Goal: Navigation & Orientation: Locate item on page

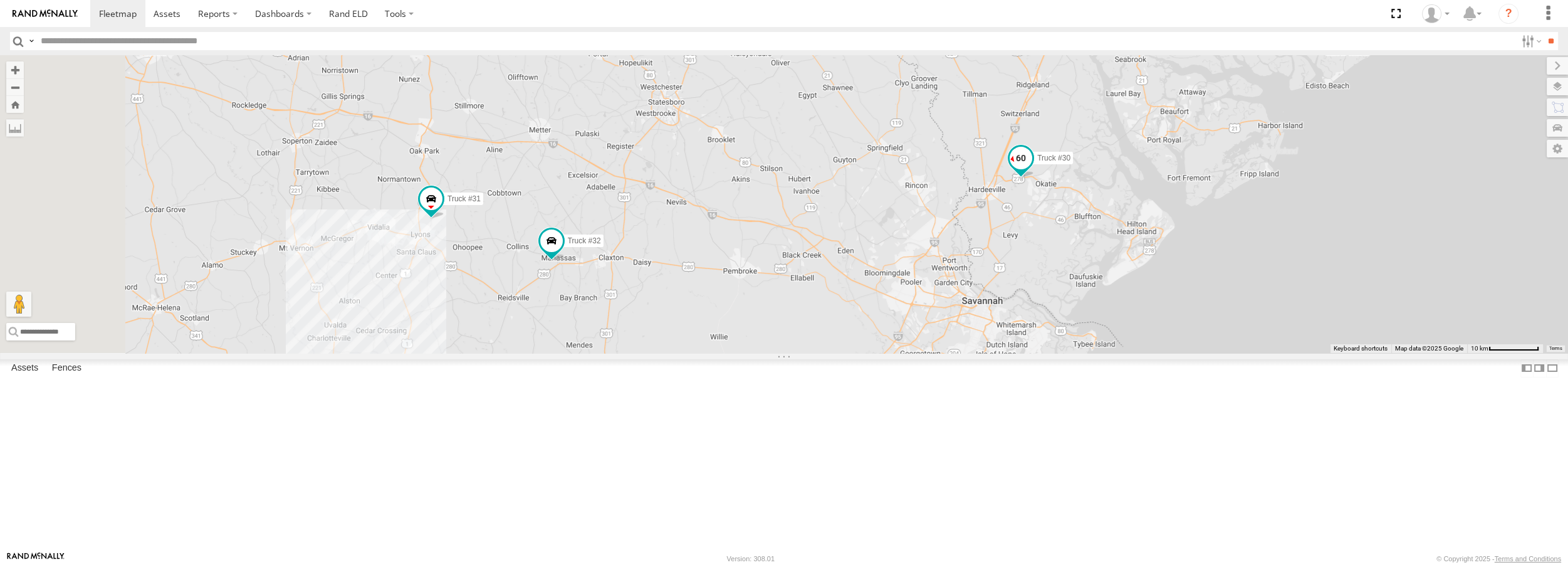
click at [1032, 170] on span at bounding box center [1021, 158] width 22 height 22
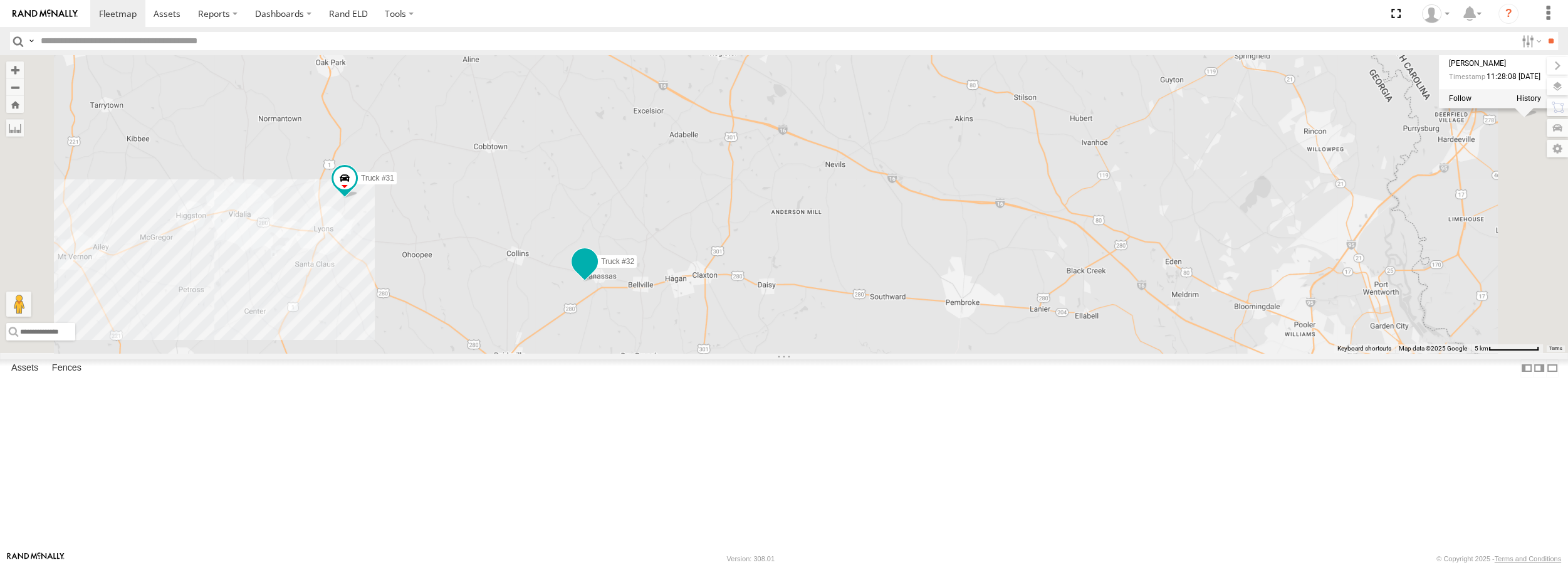
click at [596, 273] on span at bounding box center [585, 262] width 22 height 22
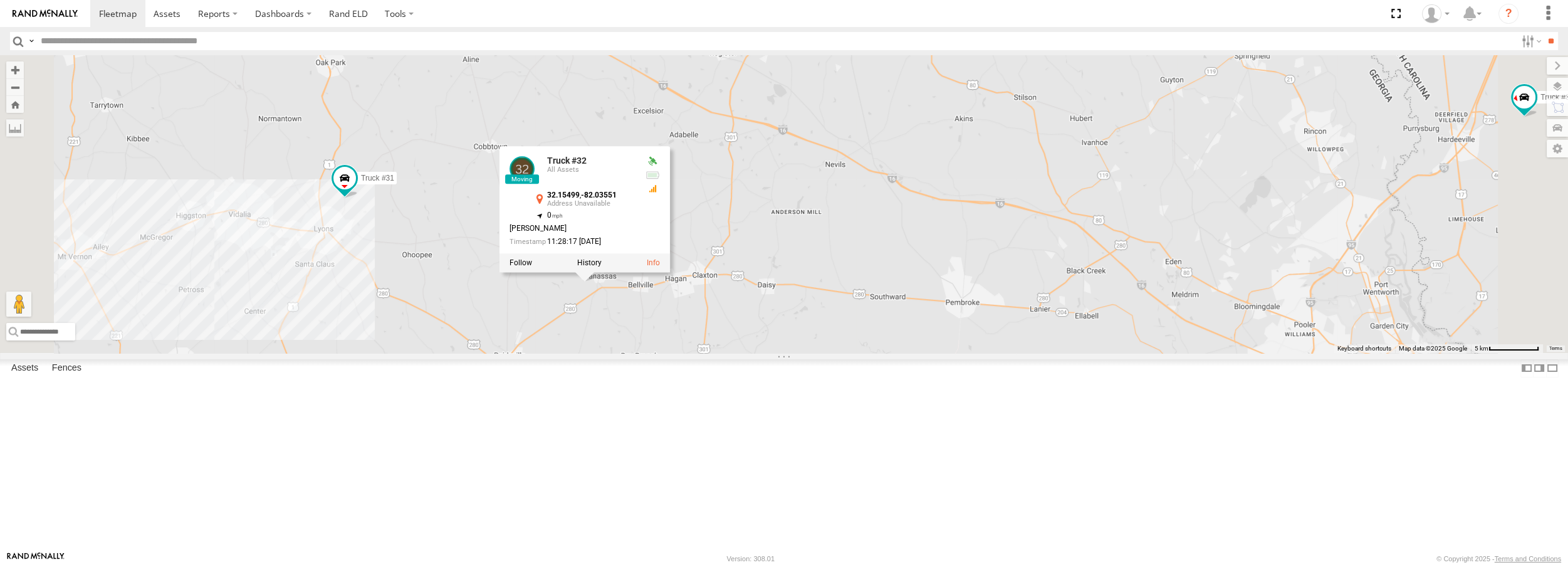
click at [678, 352] on div "Truck #30 Truck #31 Truck #32 Truck #32 All Assets 32.15499 , -82.03551 0 Kevin…" at bounding box center [784, 204] width 1568 height 297
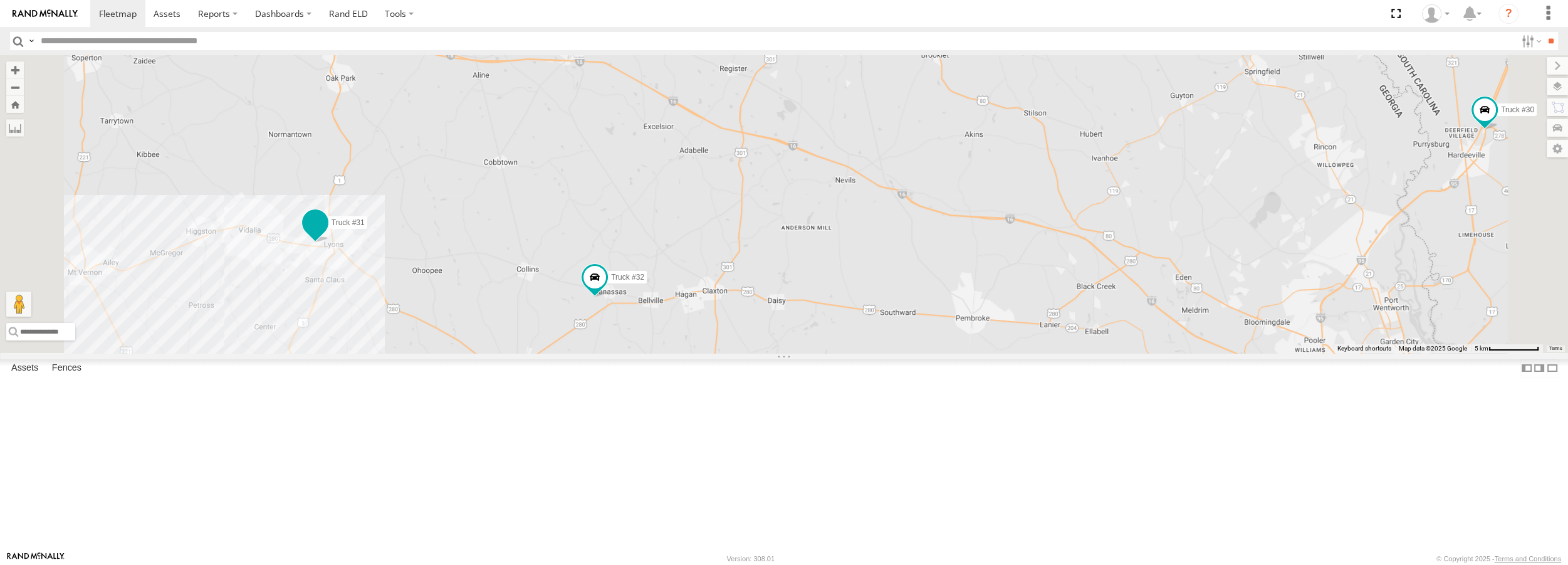
click at [467, 322] on div "Truck #31 Truck #32 Truck #30" at bounding box center [784, 204] width 1568 height 297
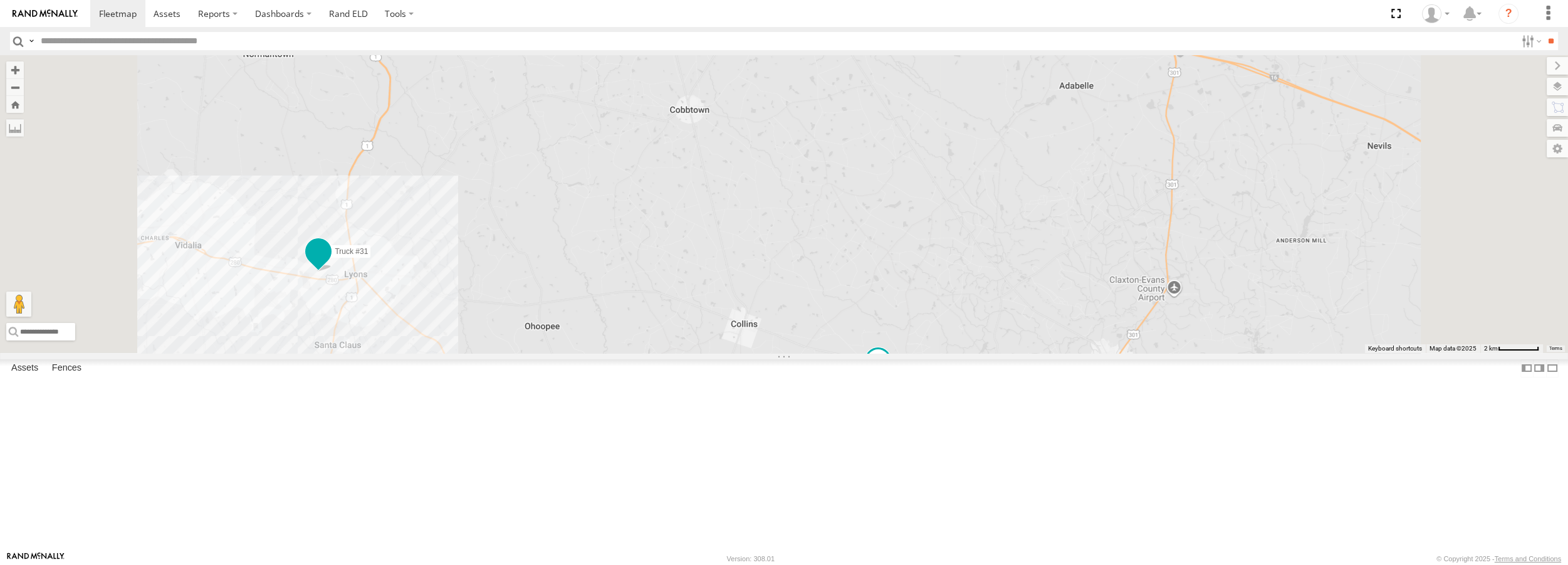
click at [330, 263] on span at bounding box center [318, 252] width 22 height 22
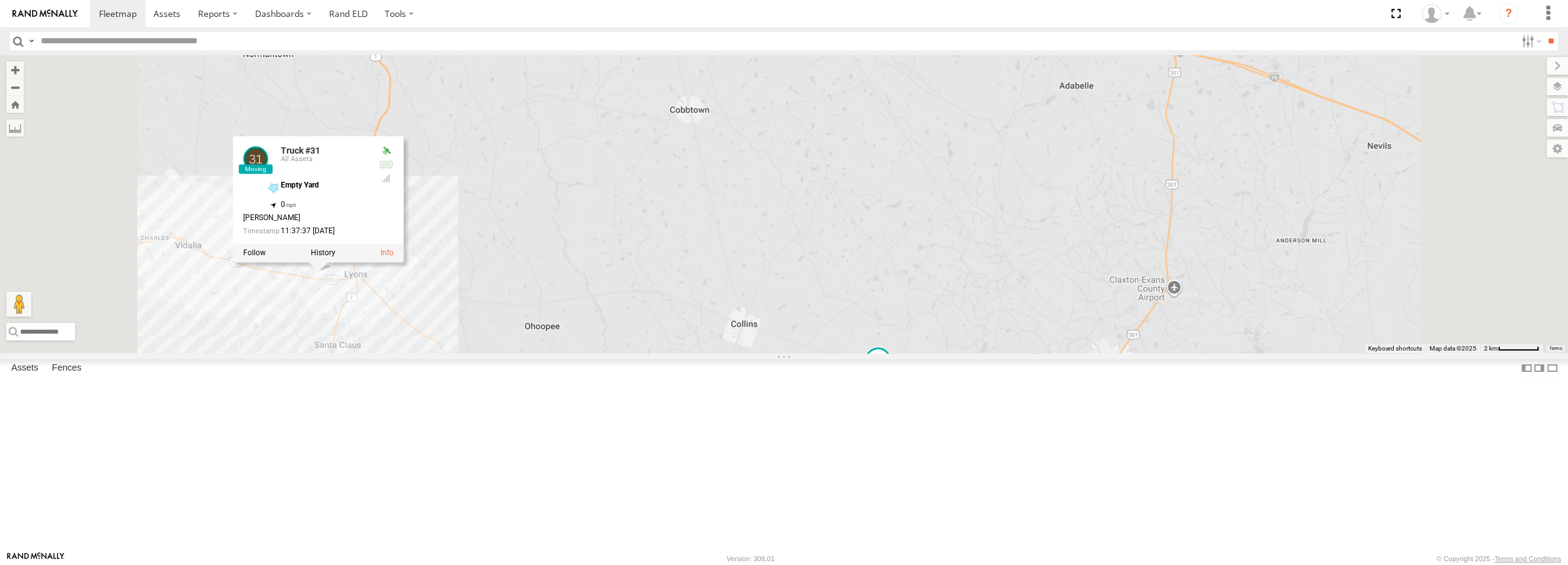
click at [565, 352] on div "Truck #31 Truck #32 Truck #30 Truck #31 All Assets Empty Yard 32.20559 , -82.34…" at bounding box center [784, 204] width 1568 height 297
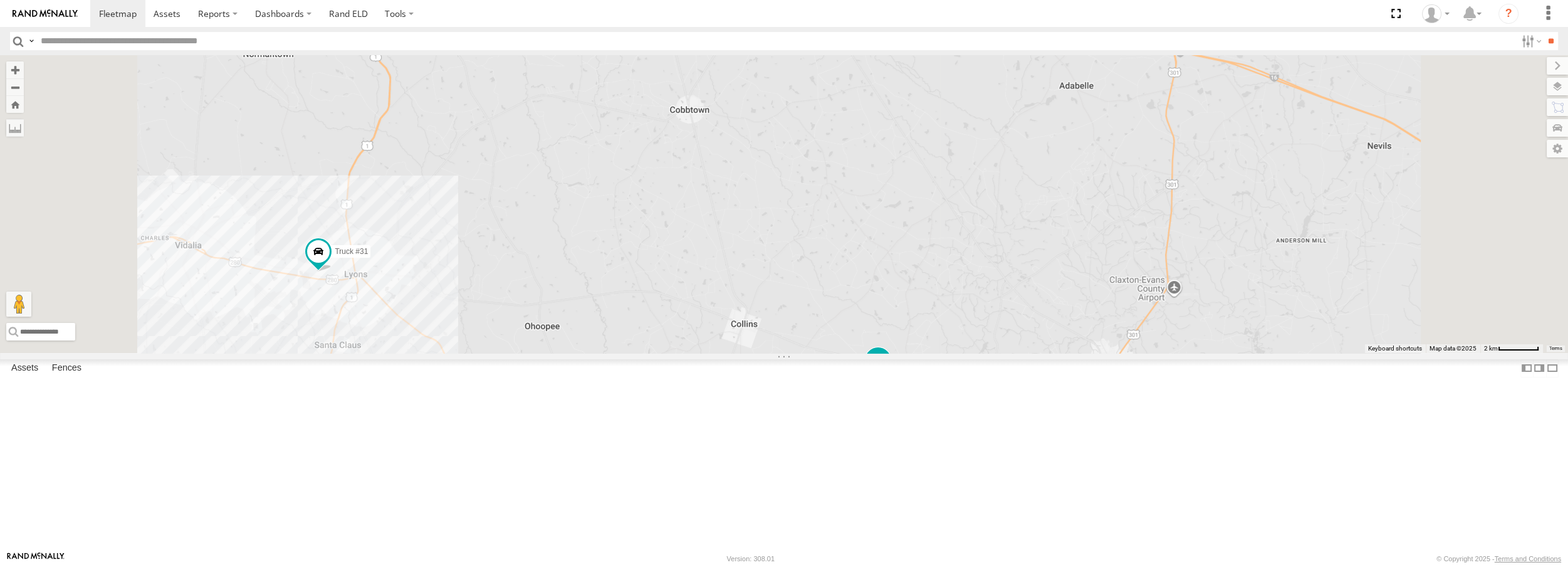
click at [889, 372] on span at bounding box center [878, 361] width 22 height 22
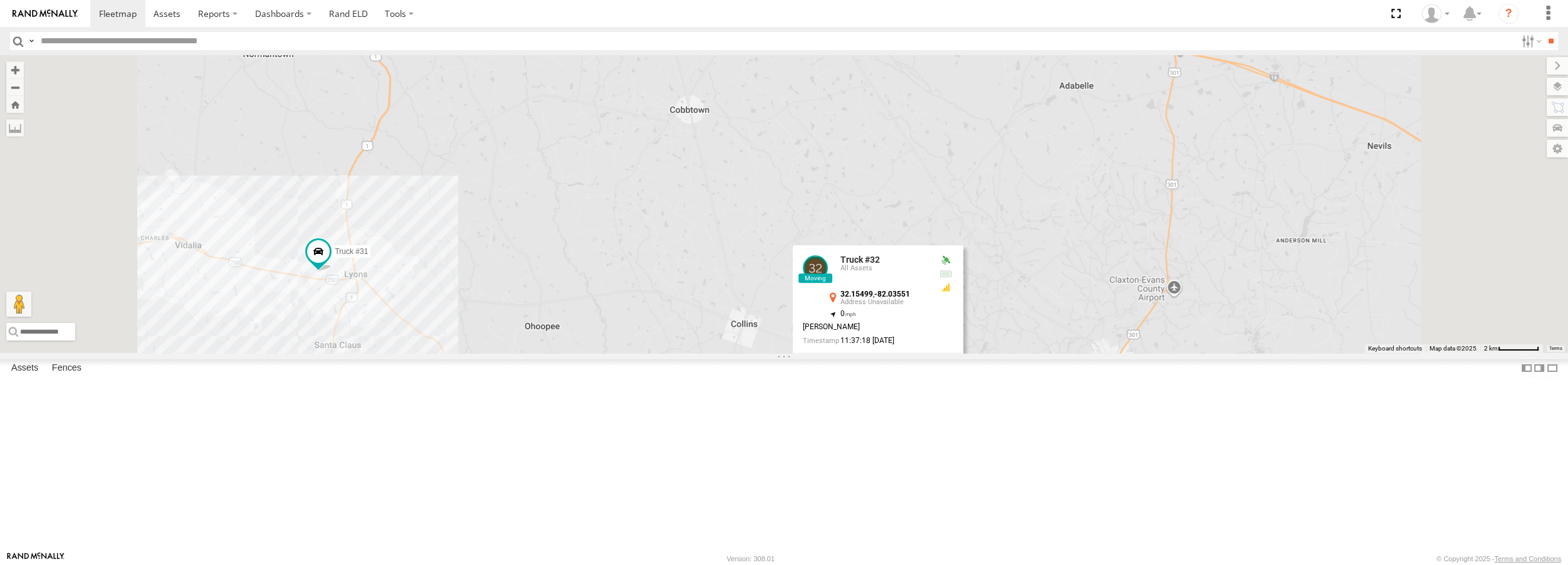
click at [1224, 352] on div "Truck #31 Truck #32 Truck #30 Truck #32 All Assets 32.15499 , -82.03551 0 Kevin…" at bounding box center [784, 204] width 1568 height 297
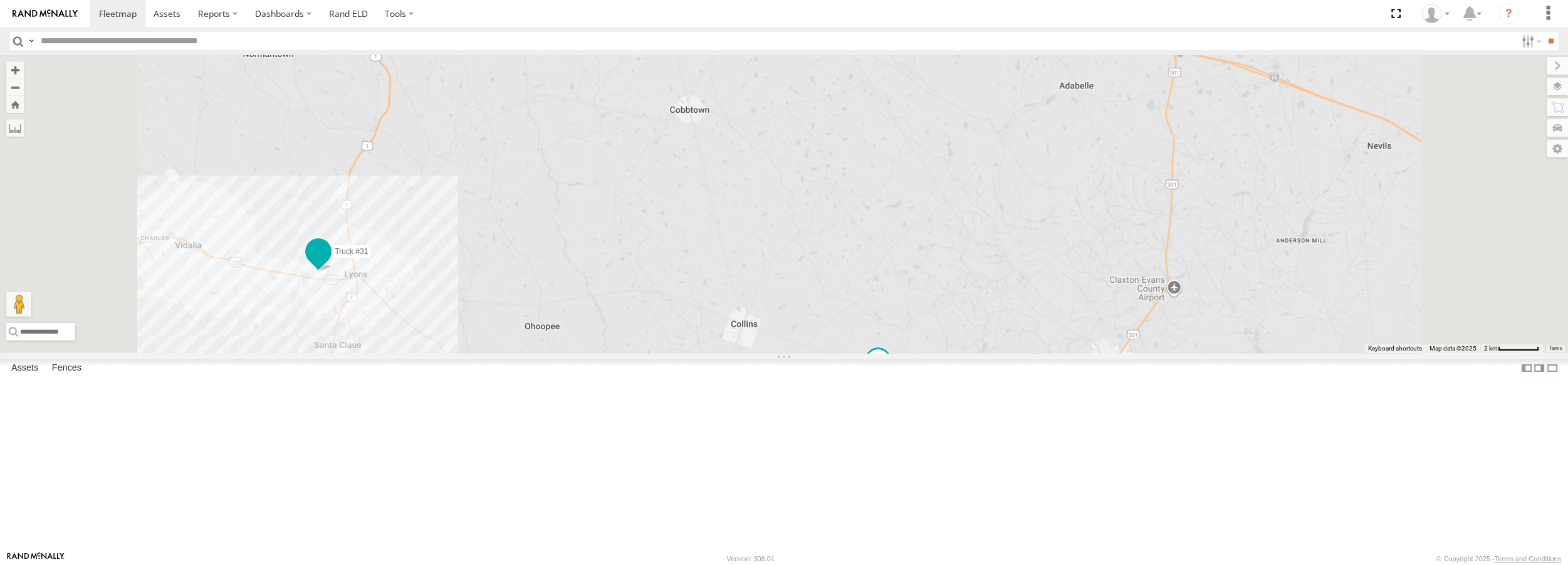
click at [330, 263] on span at bounding box center [318, 252] width 22 height 22
click at [403, 262] on div at bounding box center [318, 252] width 170 height 19
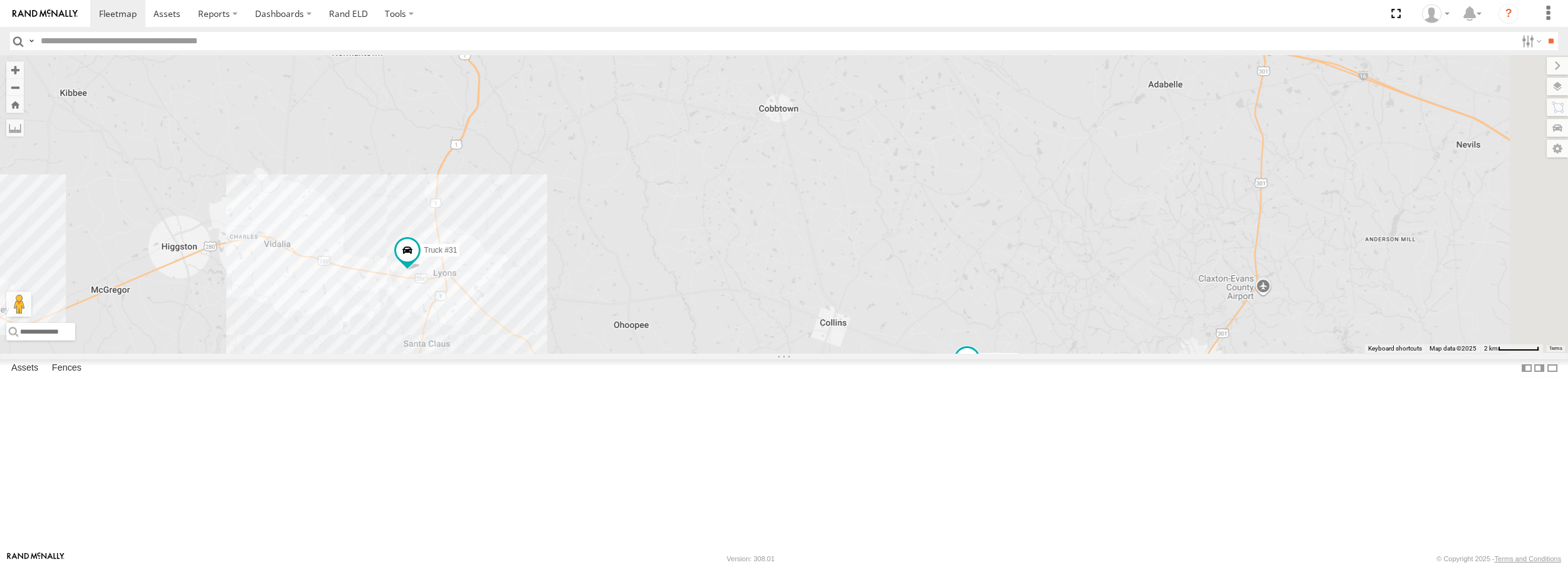
drag, startPoint x: 1014, startPoint y: 475, endPoint x: 874, endPoint y: 420, distance: 150.4
click at [874, 352] on div "Truck #31 Truck #32" at bounding box center [784, 204] width 1568 height 297
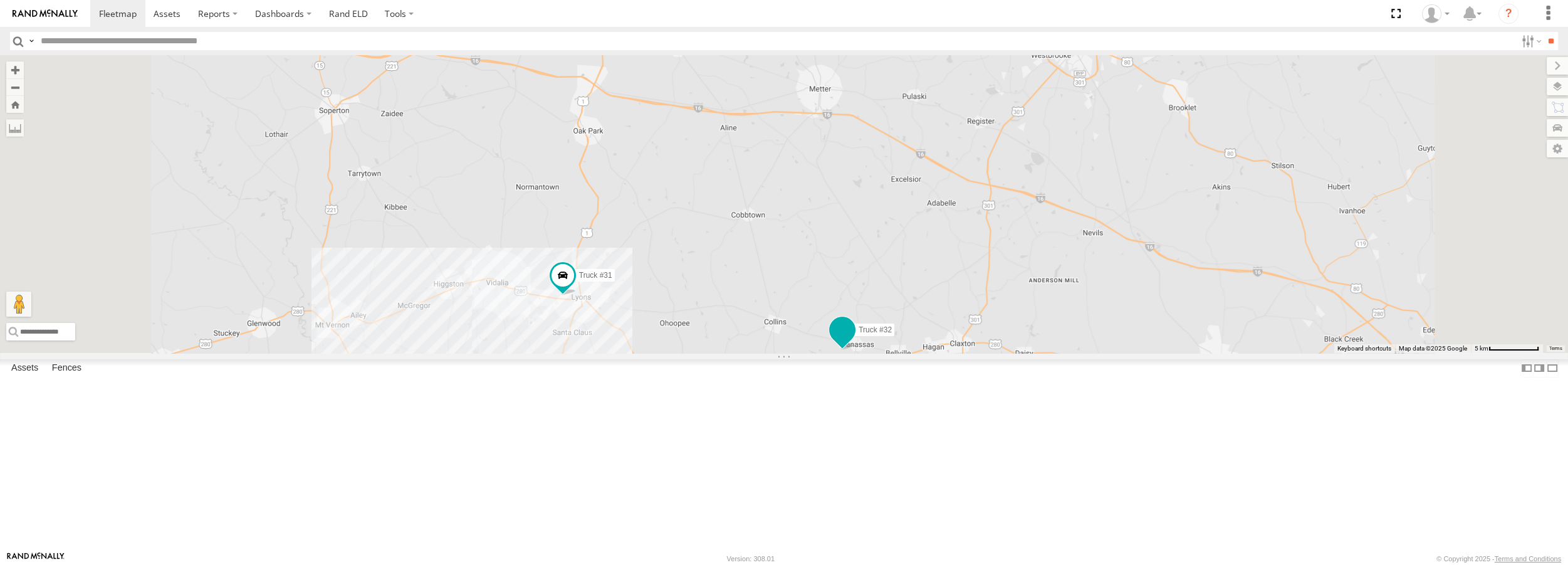
click at [853, 342] on span at bounding box center [842, 330] width 22 height 22
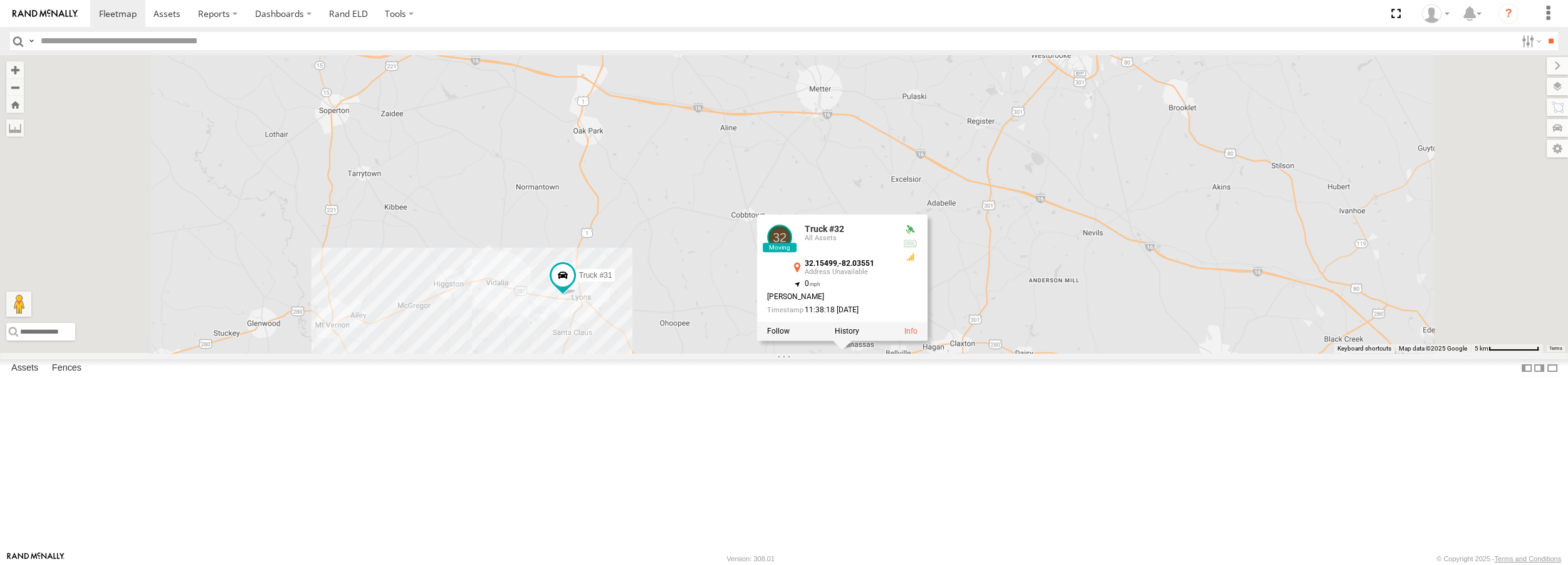
click at [1129, 352] on div "Truck #31 Truck #32 Truck #32 All Assets 32.15499 , -82.03551 0 Kevin McAlliste…" at bounding box center [784, 204] width 1568 height 297
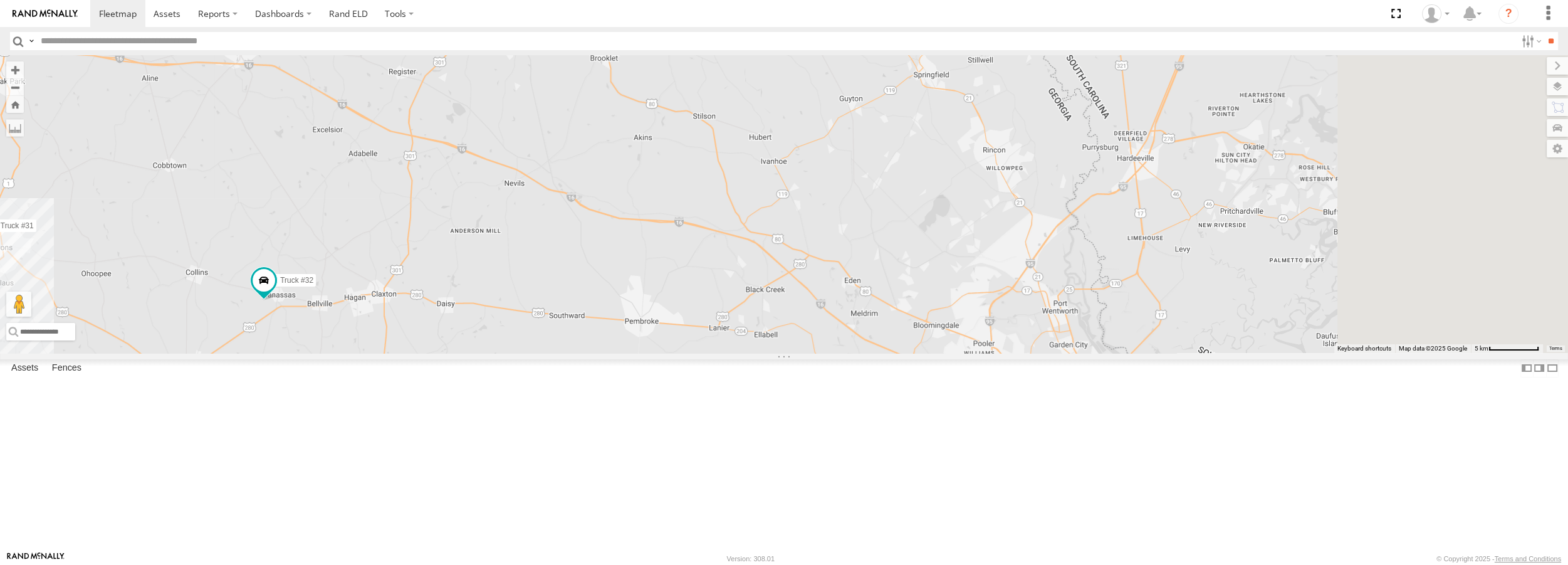
drag, startPoint x: 1137, startPoint y: 411, endPoint x: 542, endPoint y: 359, distance: 597.3
click at [542, 352] on div "Truck #31 Truck #32" at bounding box center [784, 204] width 1568 height 297
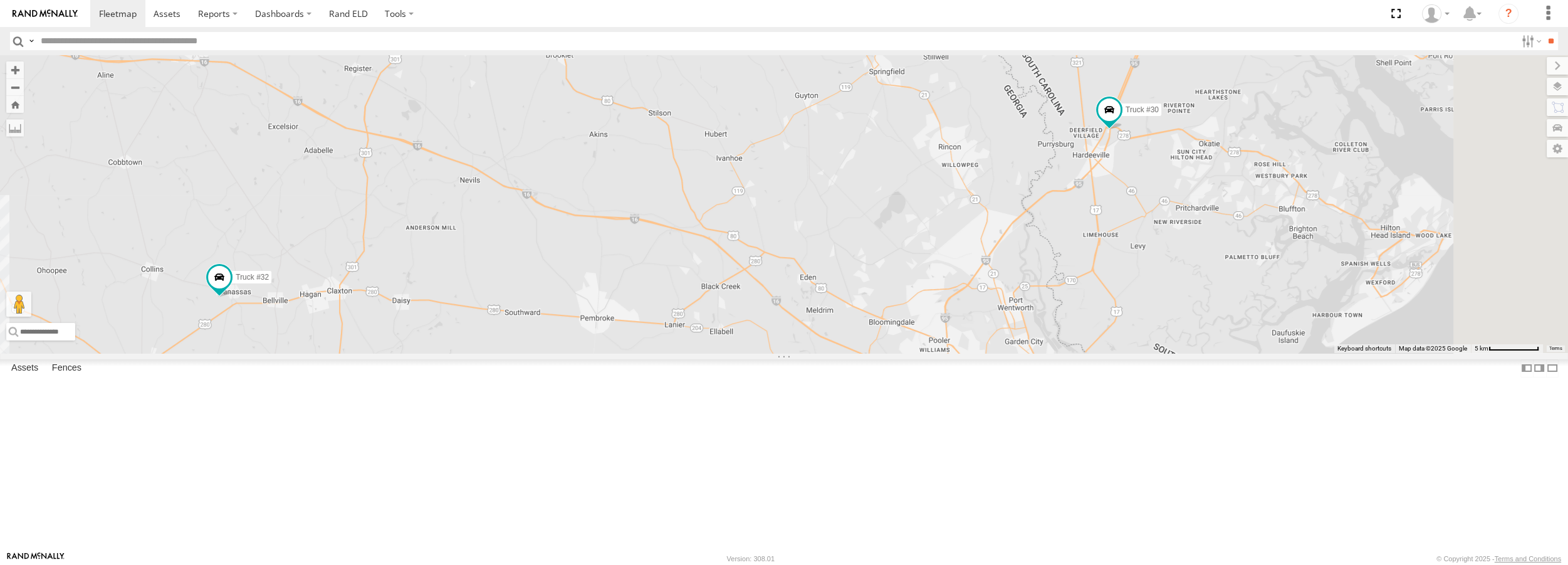
drag, startPoint x: 1274, startPoint y: 410, endPoint x: 1251, endPoint y: 410, distance: 23.0
click at [1251, 352] on div "Truck #31 Truck #32 Truck #30" at bounding box center [784, 204] width 1568 height 297
click at [1114, 121] on span at bounding box center [1103, 110] width 22 height 22
click at [224, 289] on span at bounding box center [213, 278] width 22 height 22
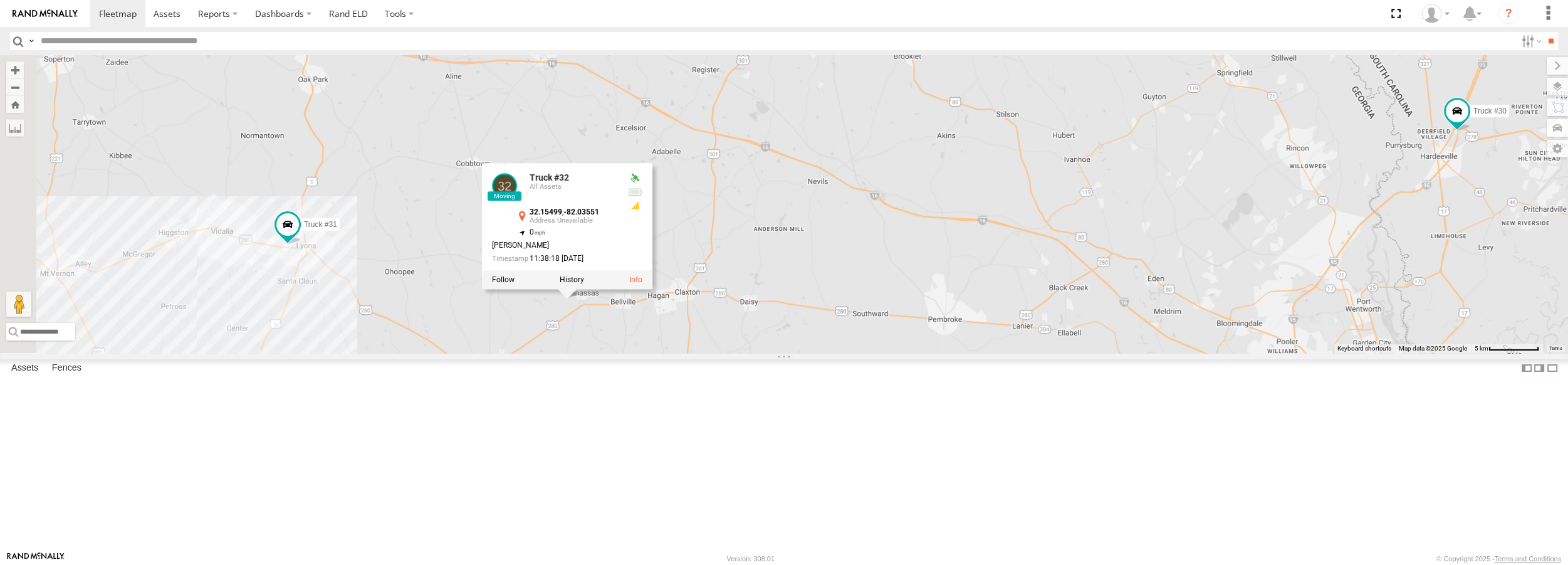
drag, startPoint x: 399, startPoint y: 427, endPoint x: 755, endPoint y: 430, distance: 356.0
click at [755, 352] on div "Truck #31 Truck #32 Truck #30 Truck #32 All Assets 32.15499 , -82.03551 0 Kevin…" at bounding box center [784, 204] width 1568 height 297
click at [460, 341] on div "Truck #31 Truck #32 Truck #30 Truck #32 All Assets 32.15499 , -82.03551 0 Kevin…" at bounding box center [784, 204] width 1568 height 297
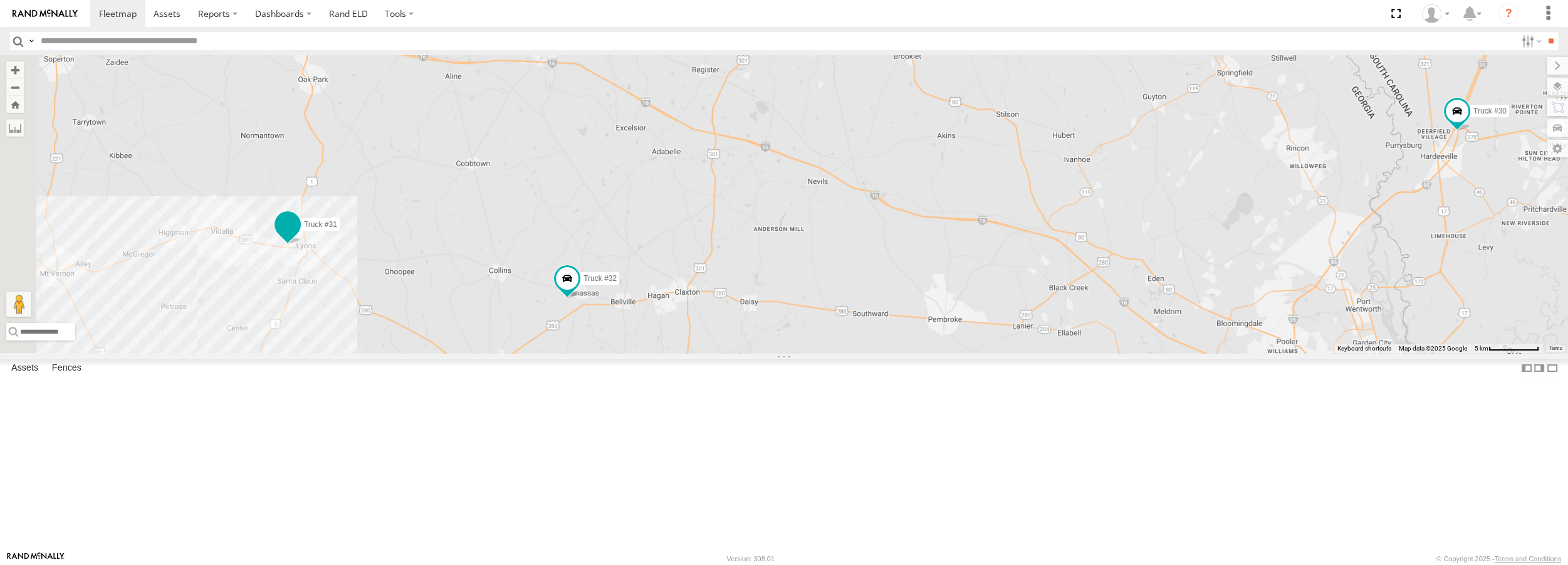
click at [299, 236] on span at bounding box center [287, 224] width 22 height 22
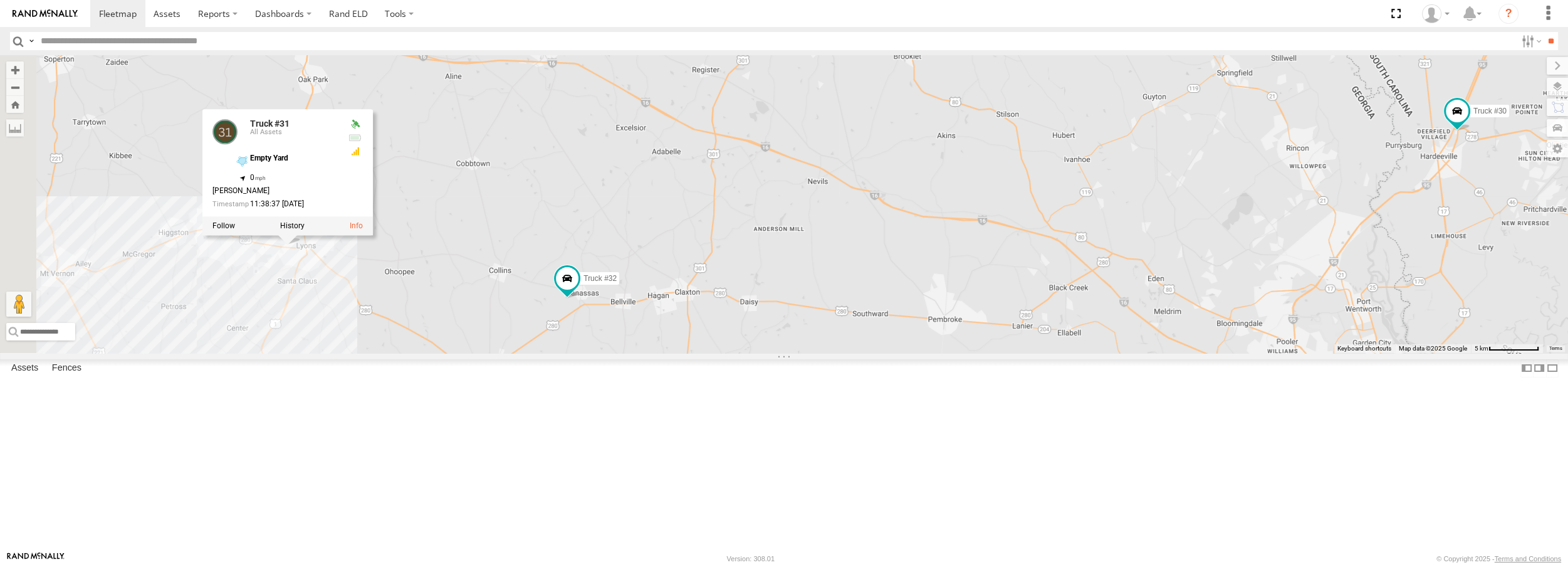
drag, startPoint x: 440, startPoint y: 366, endPoint x: 601, endPoint y: 391, distance: 162.9
click at [601, 352] on div "Truck #31 Truck #32 Truck #30 Truck #31 All Assets Empty Yard 32.20529 , -82.34…" at bounding box center [784, 204] width 1568 height 297
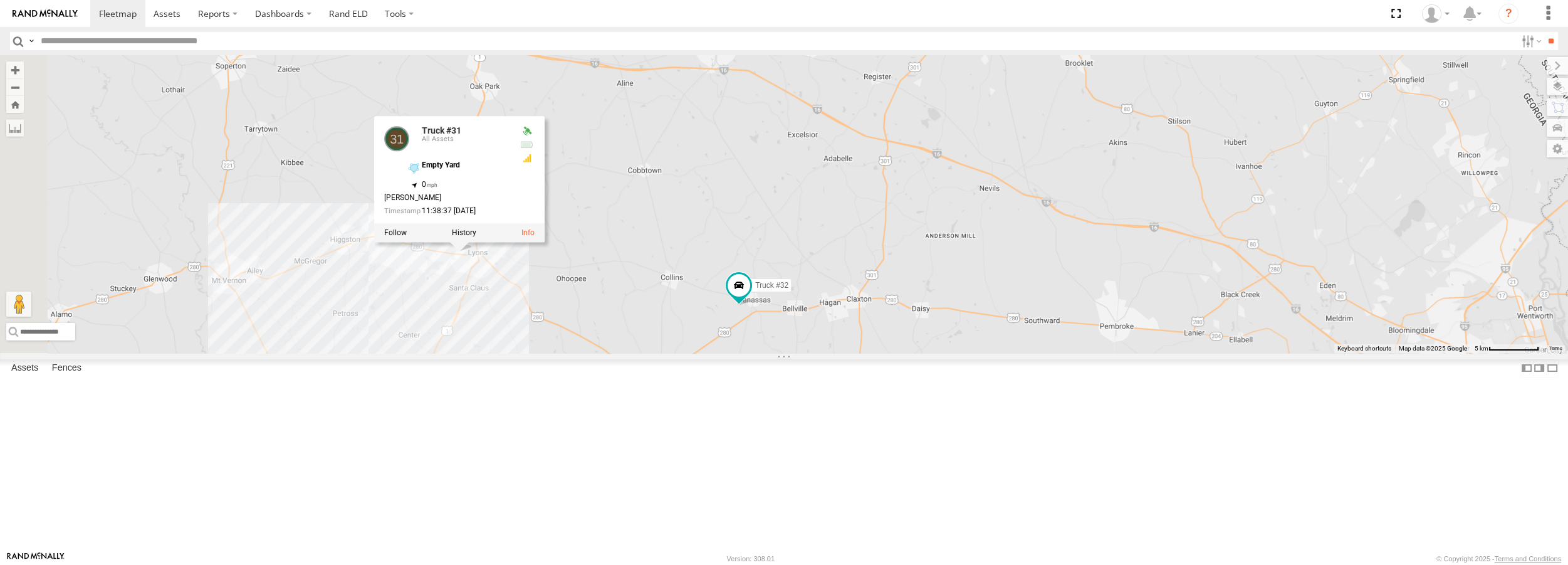
drag, startPoint x: 621, startPoint y: 381, endPoint x: 778, endPoint y: 384, distance: 157.0
click at [778, 352] on div "Truck #31 Truck #32 Truck #30 Truck #31 All Assets Empty Yard 32.20529 , -82.34…" at bounding box center [784, 204] width 1568 height 297
click at [476, 237] on label at bounding box center [464, 232] width 24 height 9
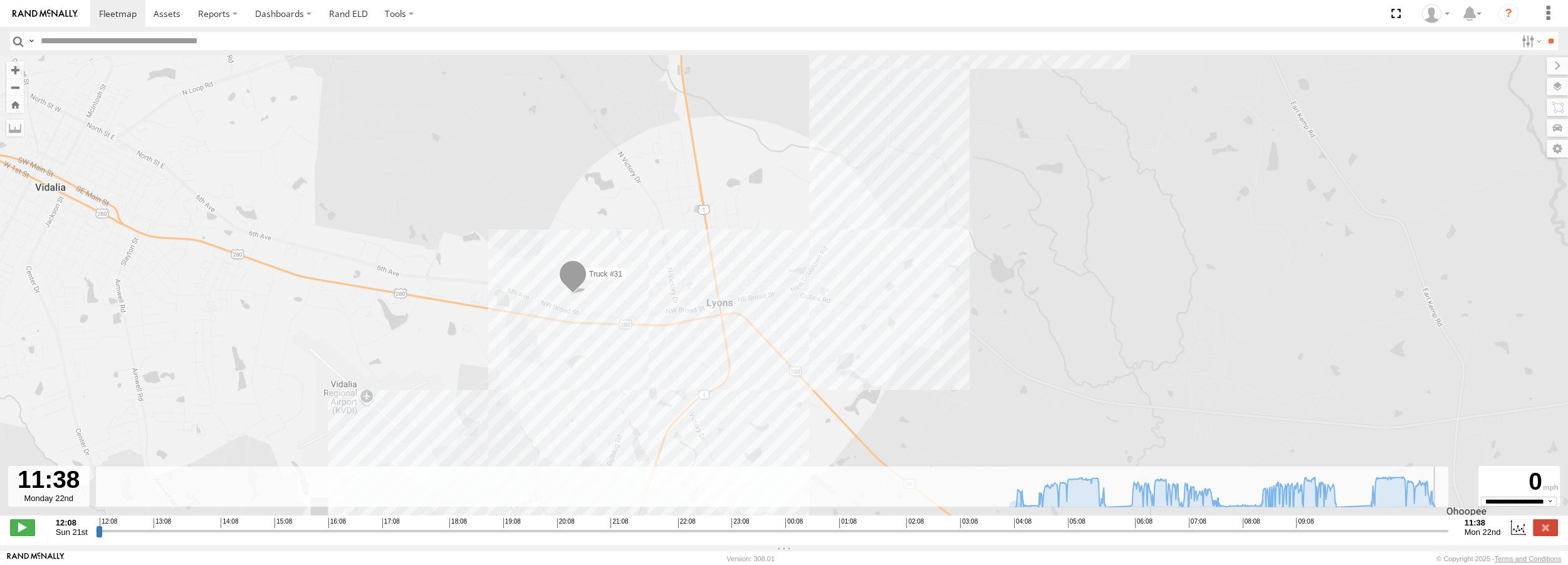
drag, startPoint x: 99, startPoint y: 540, endPoint x: 1455, endPoint y: 577, distance: 1356.5
type input "**********"
click at [1448, 537] on input "range" at bounding box center [772, 530] width 1352 height 12
click at [879, 398] on div "Truck #31" at bounding box center [784, 291] width 1568 height 473
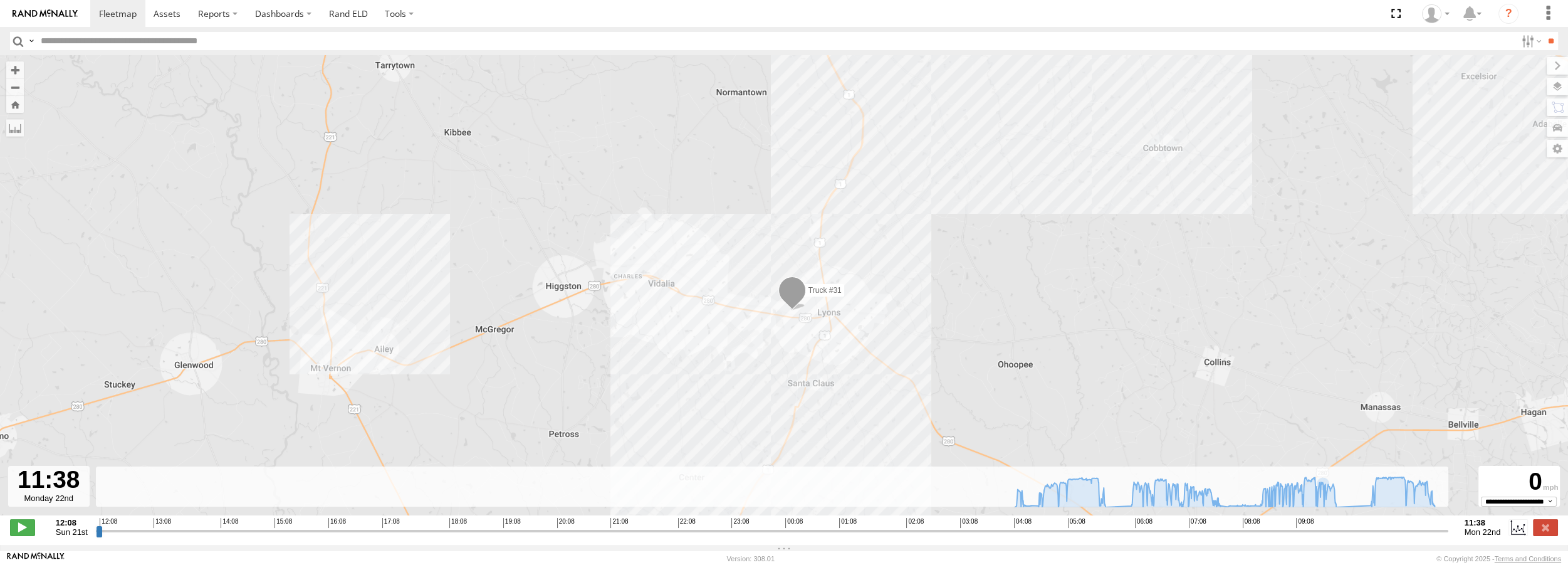
drag, startPoint x: 879, startPoint y: 398, endPoint x: 869, endPoint y: 337, distance: 61.8
click at [869, 337] on div "Truck #31" at bounding box center [784, 291] width 1568 height 473
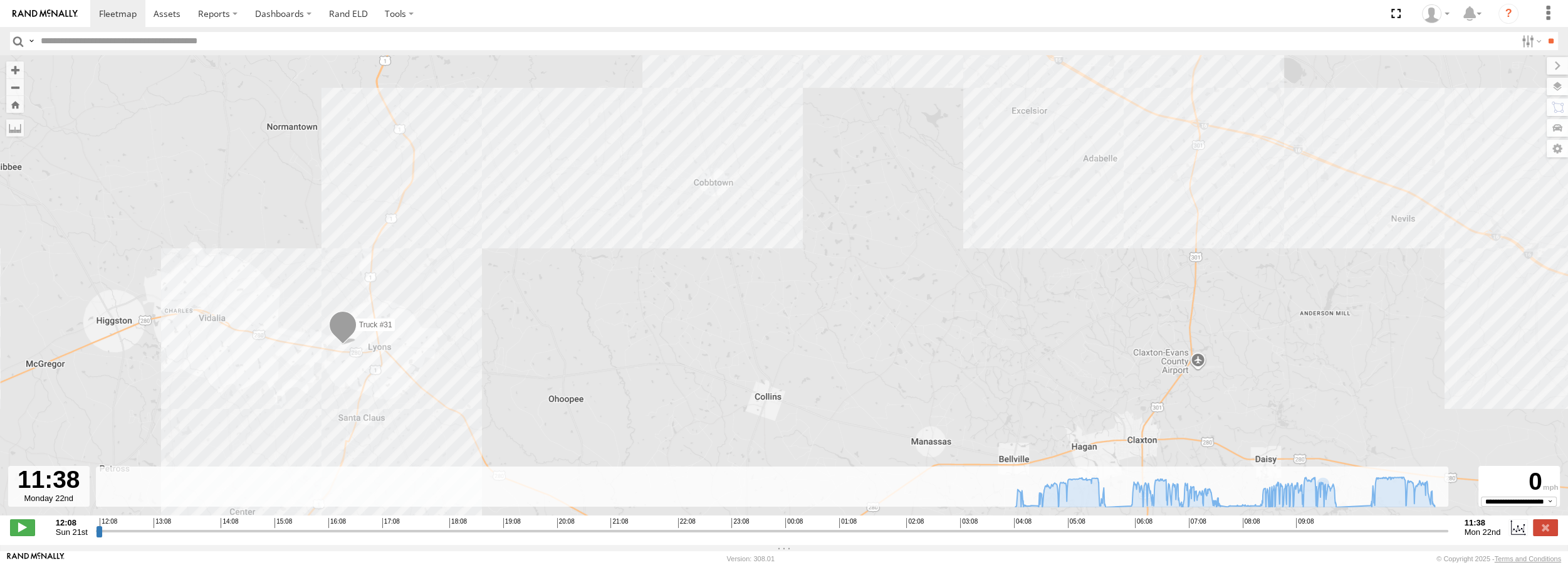
drag, startPoint x: 1093, startPoint y: 352, endPoint x: 655, endPoint y: 382, distance: 439.0
click at [655, 382] on div "Truck #31" at bounding box center [784, 291] width 1568 height 473
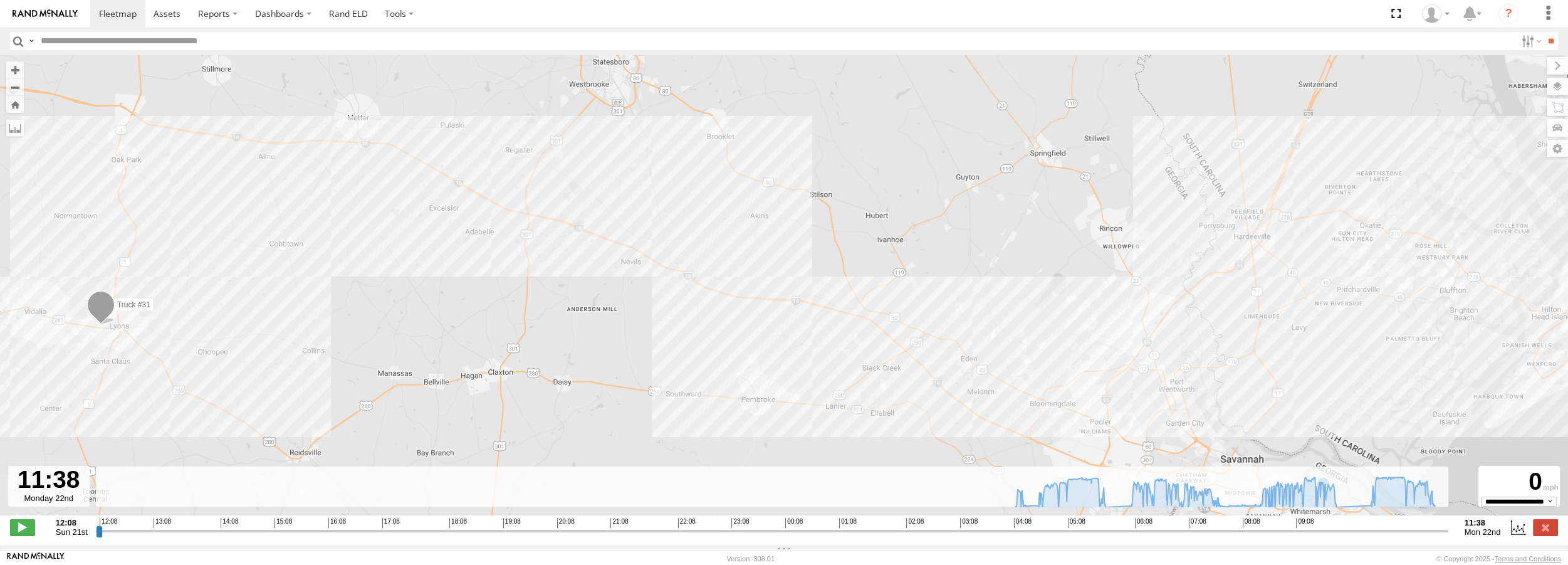
drag, startPoint x: 919, startPoint y: 350, endPoint x: 483, endPoint y: 331, distance: 436.4
click at [483, 331] on div "Truck #31" at bounding box center [784, 291] width 1568 height 473
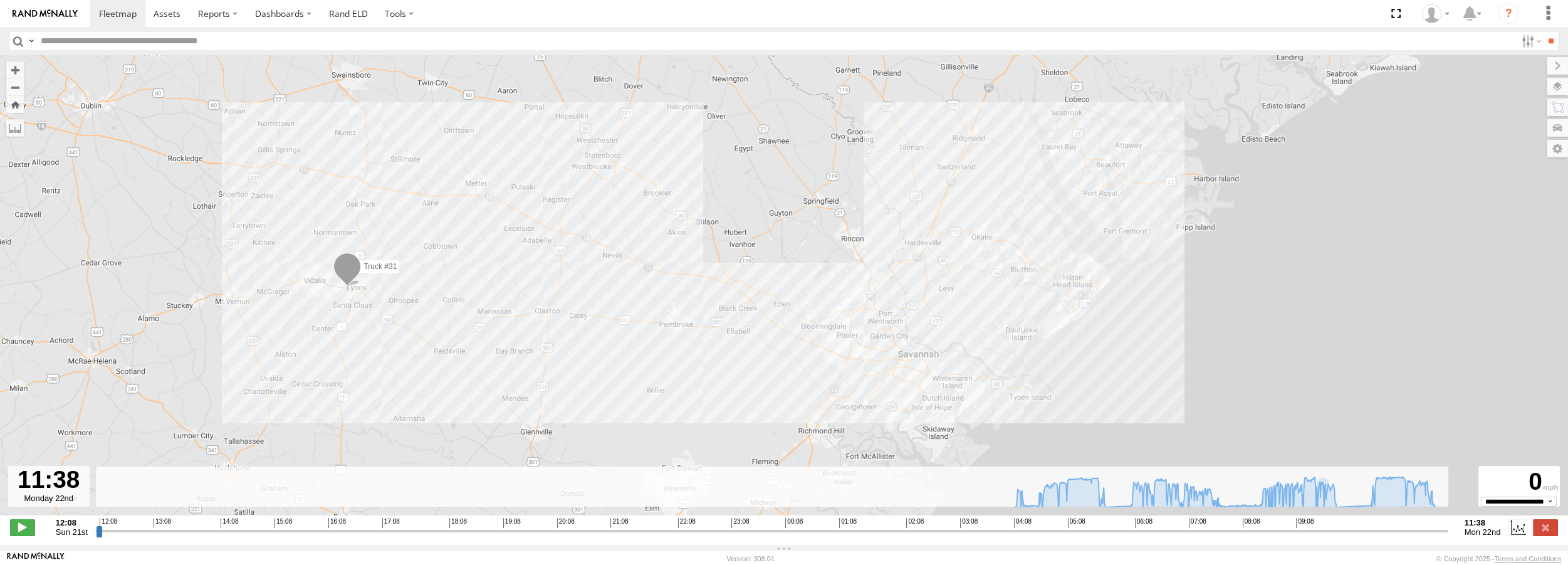
drag, startPoint x: 576, startPoint y: 338, endPoint x: 632, endPoint y: 301, distance: 67.1
click at [632, 301] on div "Truck #31" at bounding box center [784, 291] width 1568 height 473
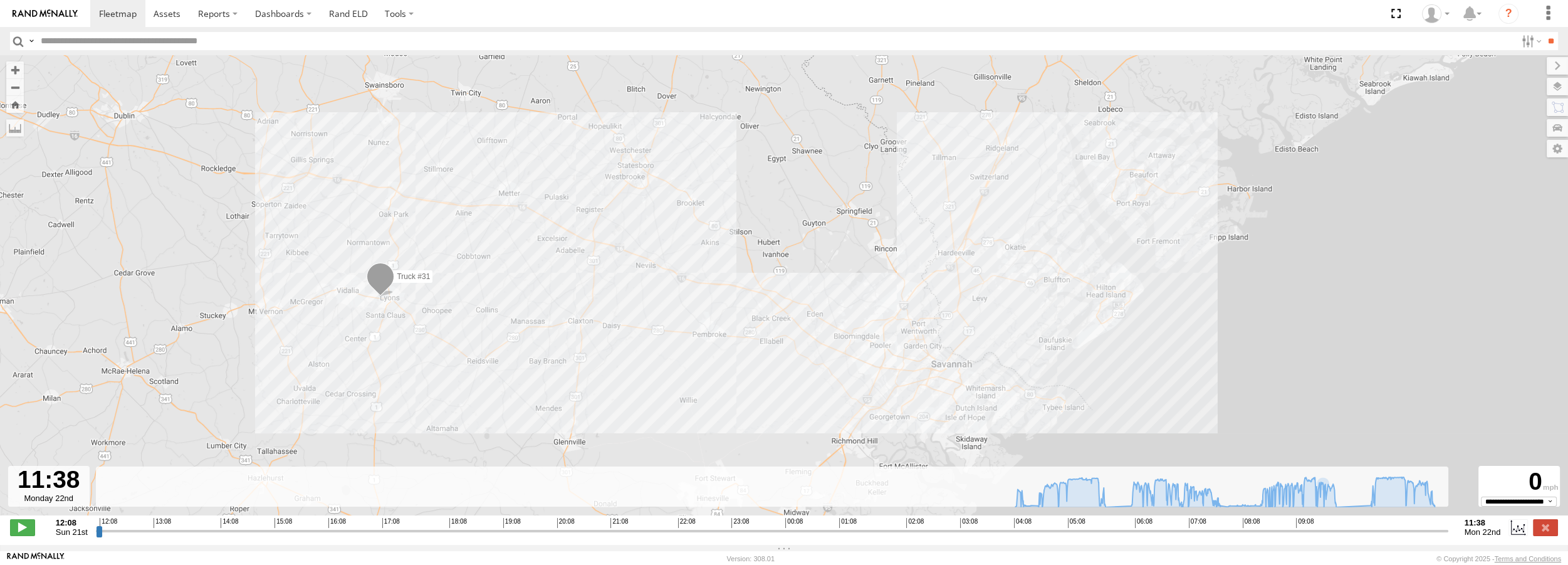
drag, startPoint x: 632, startPoint y: 301, endPoint x: 667, endPoint y: 311, distance: 36.4
click at [667, 311] on div "Truck #31" at bounding box center [784, 291] width 1568 height 473
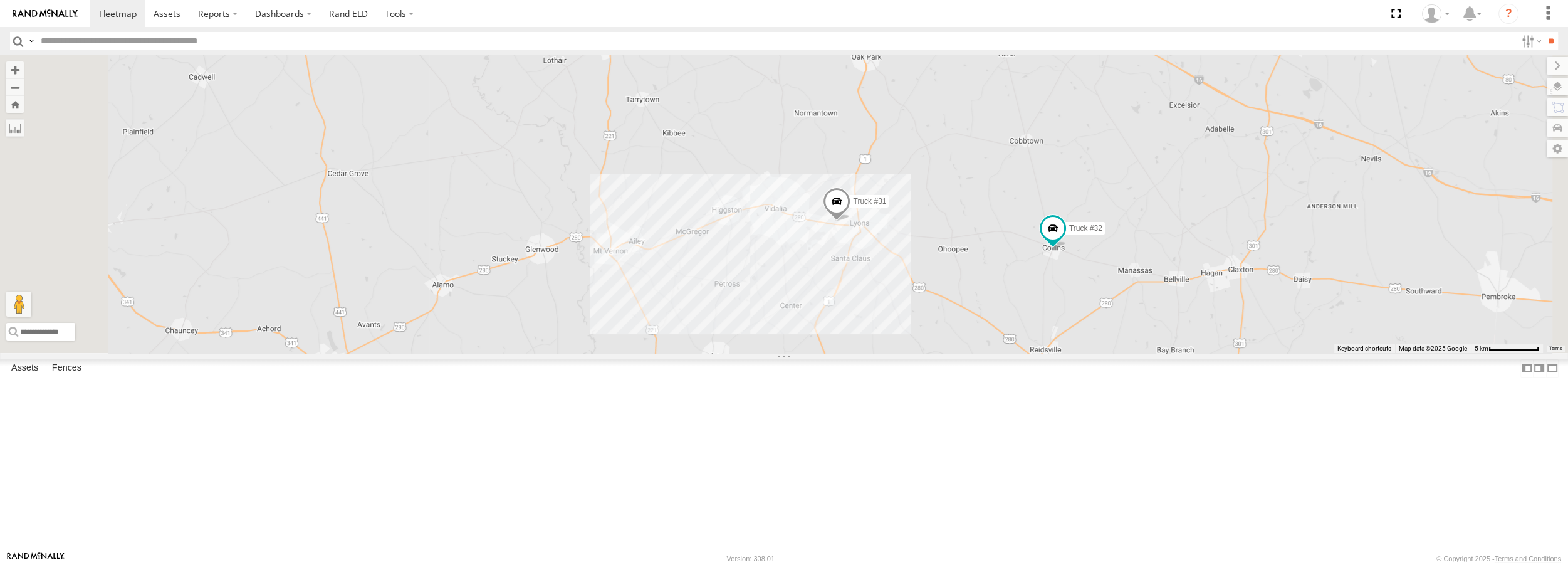
click at [0, 0] on div "Asset Current Location" at bounding box center [0, 0] width 0 height 0
click at [0, 0] on span at bounding box center [0, 0] width 0 height 0
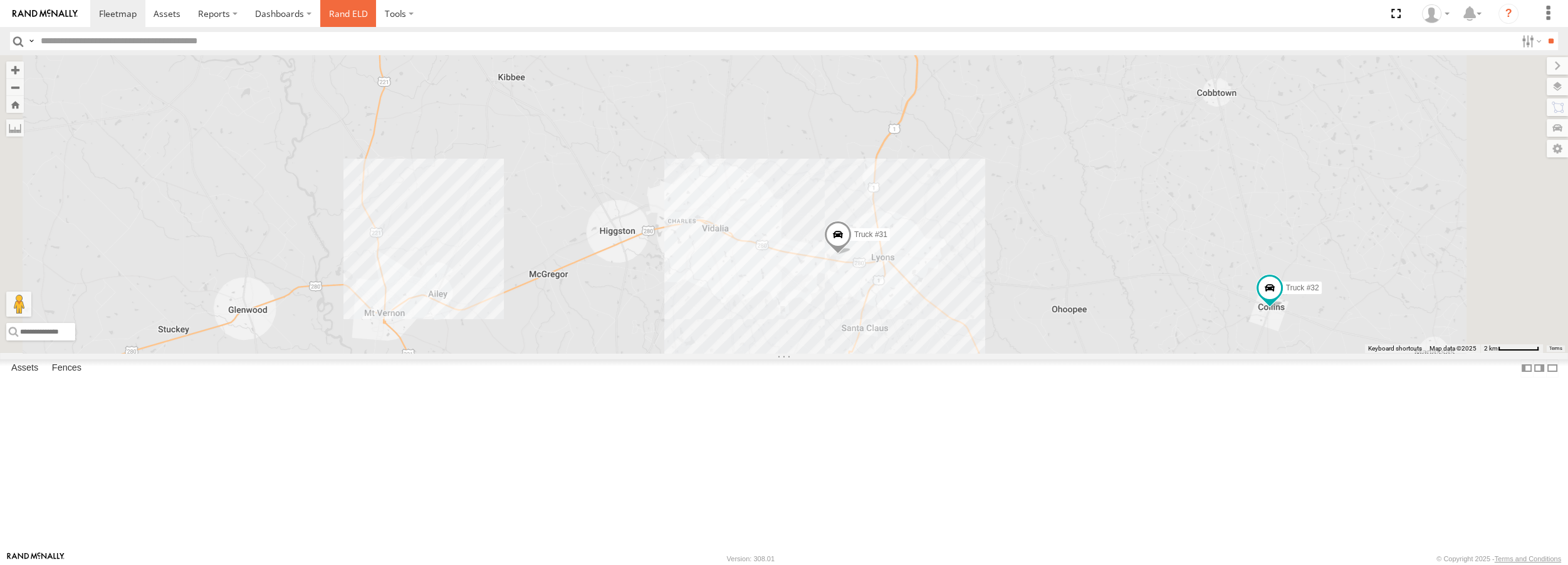
click at [341, 17] on link "Rand ELD" at bounding box center [348, 13] width 56 height 27
